Goal: Information Seeking & Learning: Learn about a topic

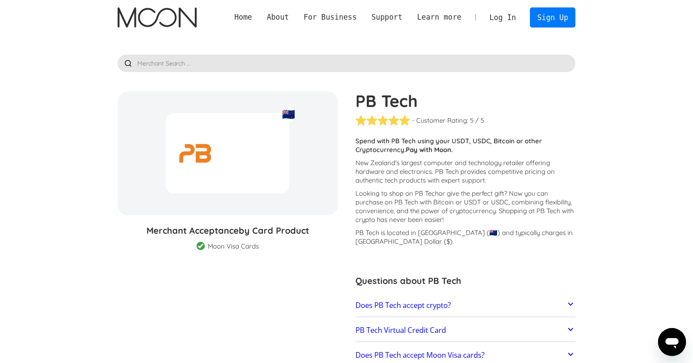
scroll to position [12959, 0]
click at [409, 305] on h2 "Does PB Tech accept crypto?" at bounding box center [402, 305] width 95 height 9
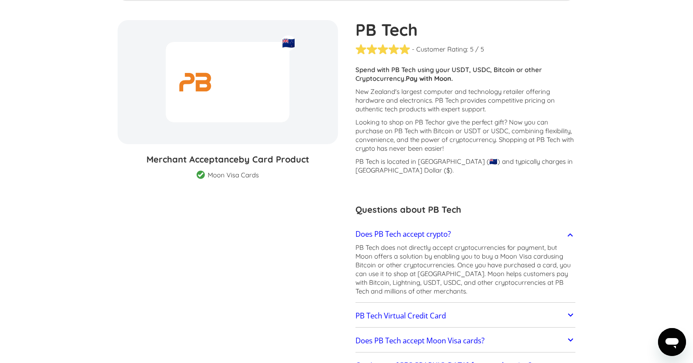
scroll to position [72, 0]
click at [420, 336] on h2 "Does PB Tech accept Moon Visa cards?" at bounding box center [419, 340] width 129 height 9
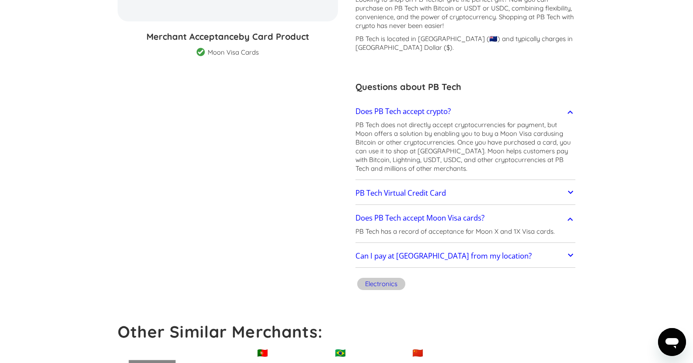
scroll to position [211, 0]
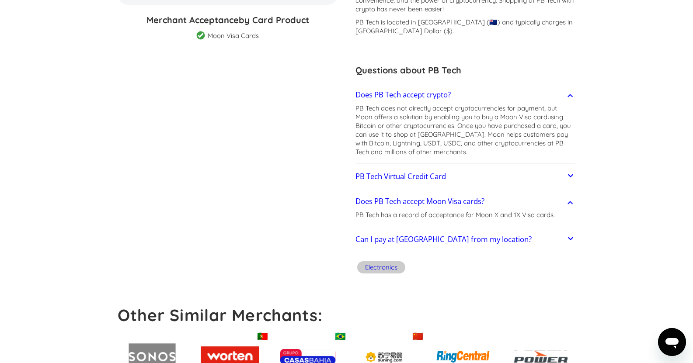
click at [554, 235] on link "Can I pay at PB Tech from my location?" at bounding box center [465, 240] width 220 height 18
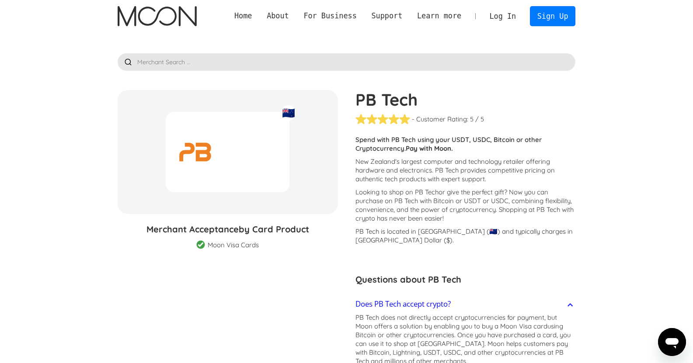
scroll to position [0, 0]
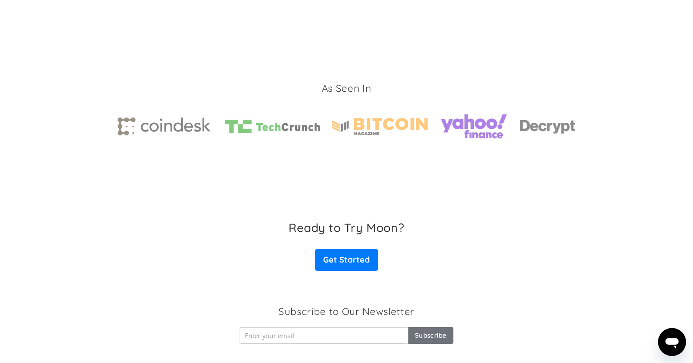
scroll to position [1262, 0]
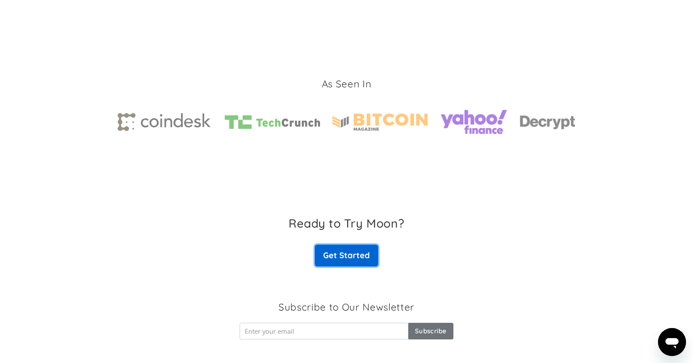
click at [360, 249] on link "Get Started" at bounding box center [346, 256] width 63 height 22
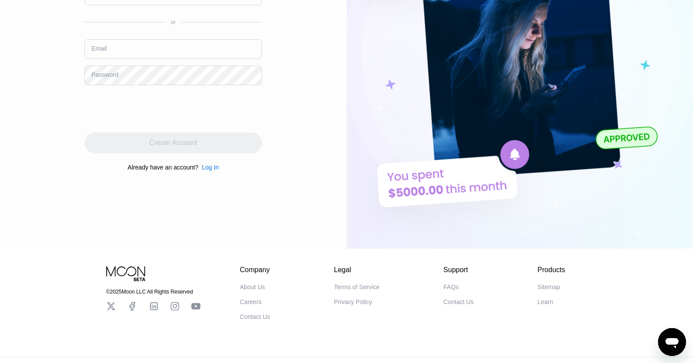
scroll to position [153, 0]
